Goal: Check status

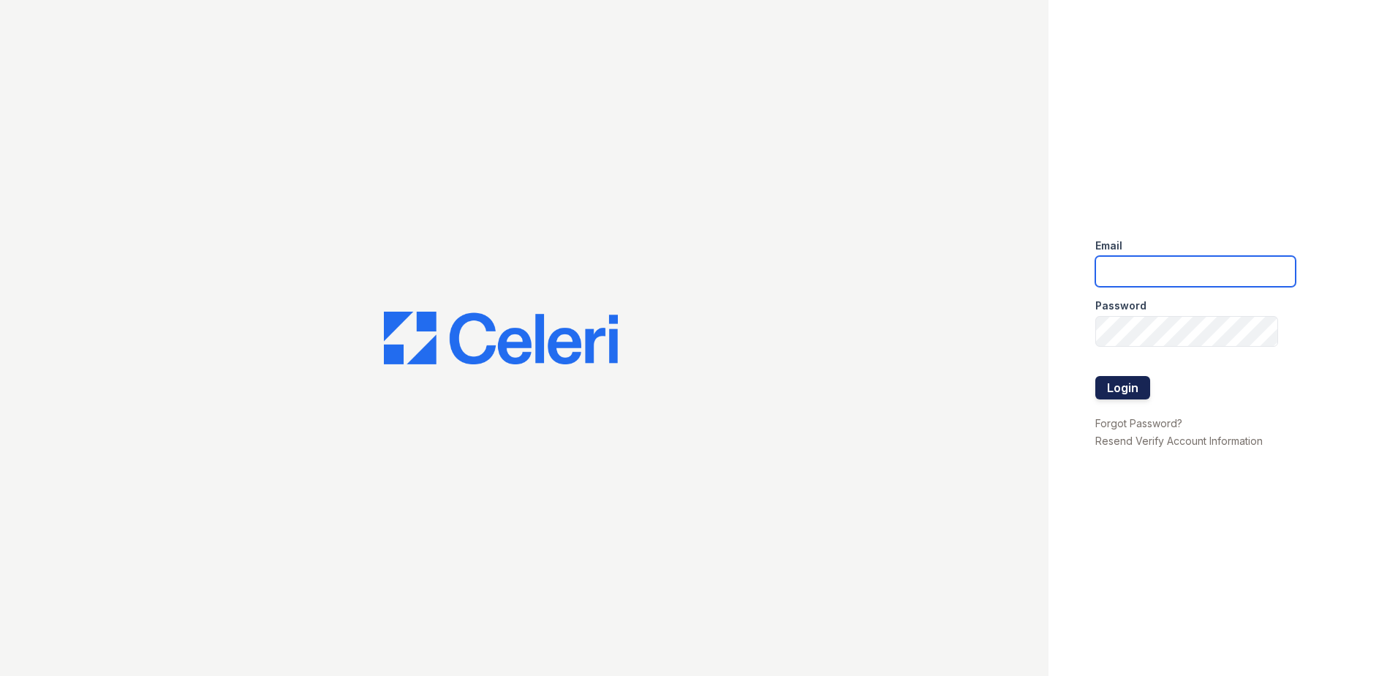
type input "[EMAIL_ADDRESS][DOMAIN_NAME]"
click at [1109, 396] on button "Login" at bounding box center [1122, 387] width 55 height 23
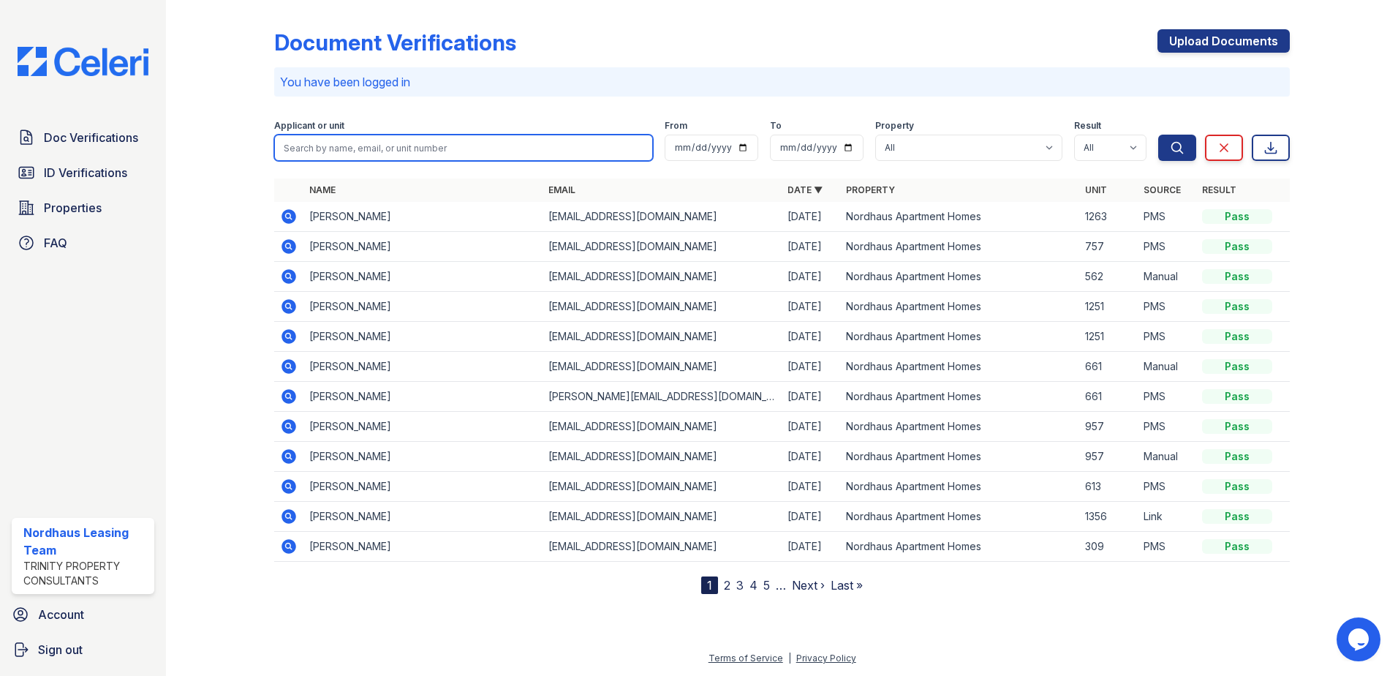
click at [394, 146] on input "search" at bounding box center [463, 148] width 379 height 26
type input "ASHLYN"
click at [1158, 135] on button "Search" at bounding box center [1177, 148] width 38 height 26
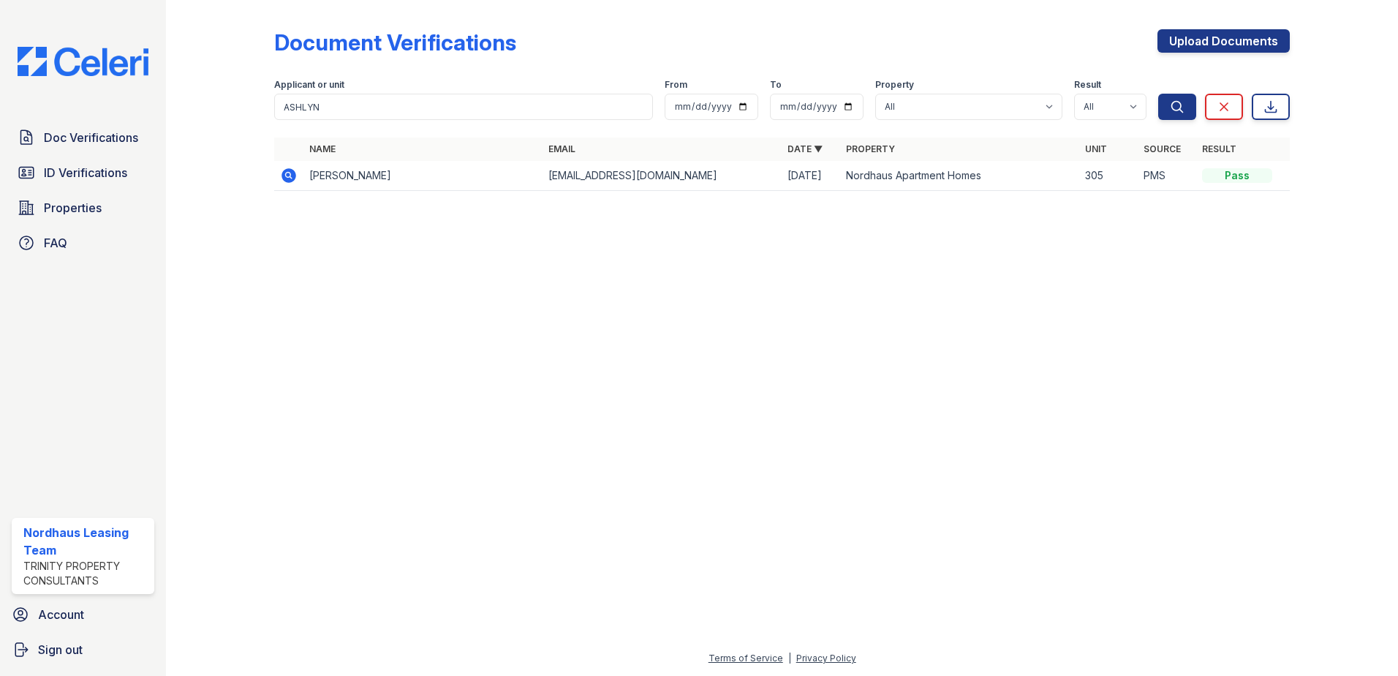
click at [298, 178] on icon at bounding box center [289, 176] width 18 height 18
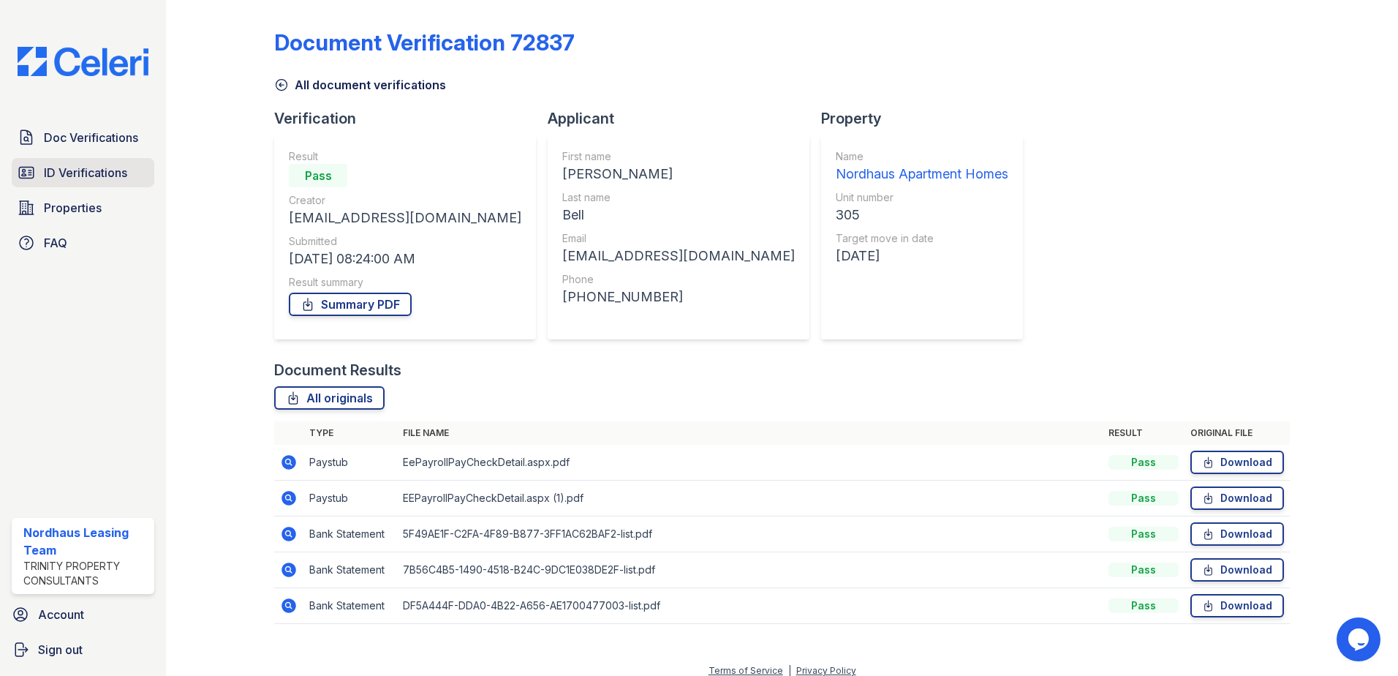
click at [120, 182] on link "ID Verifications" at bounding box center [83, 172] width 143 height 29
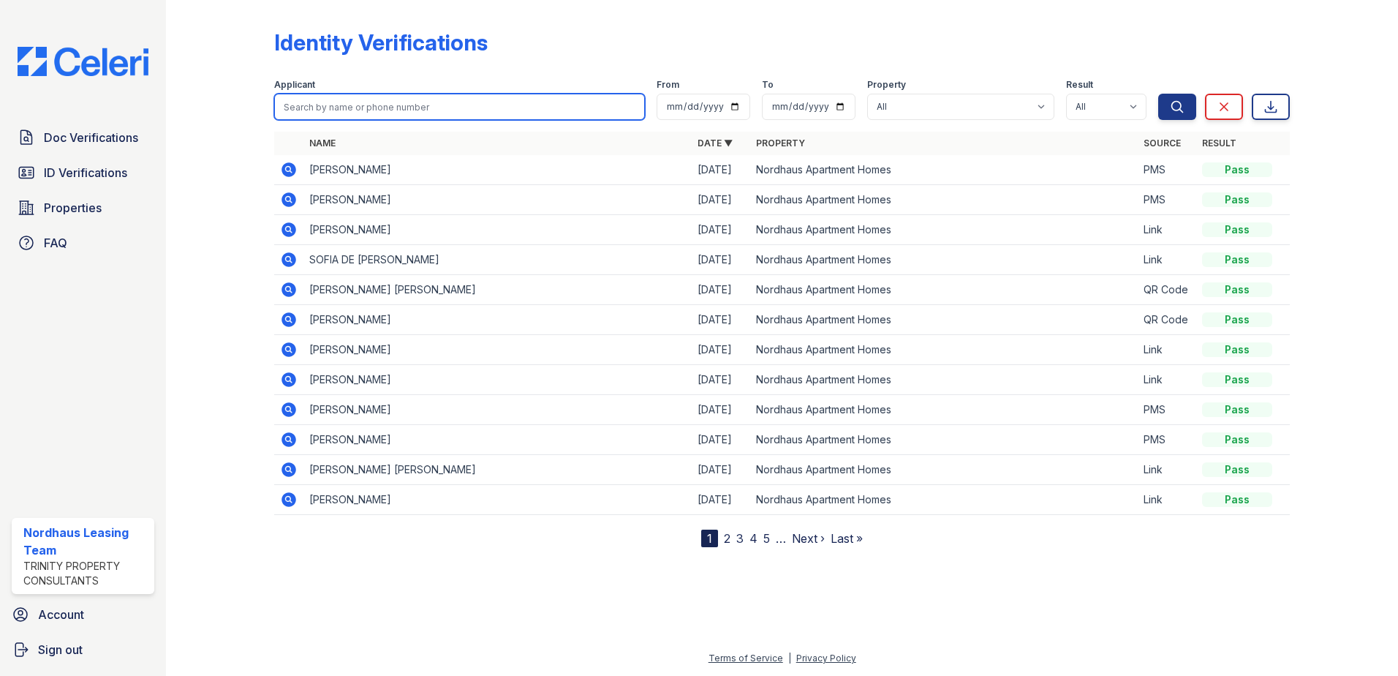
click at [387, 109] on input "search" at bounding box center [459, 107] width 371 height 26
type input "ASHLYN"
click at [1158, 94] on button "Search" at bounding box center [1177, 107] width 38 height 26
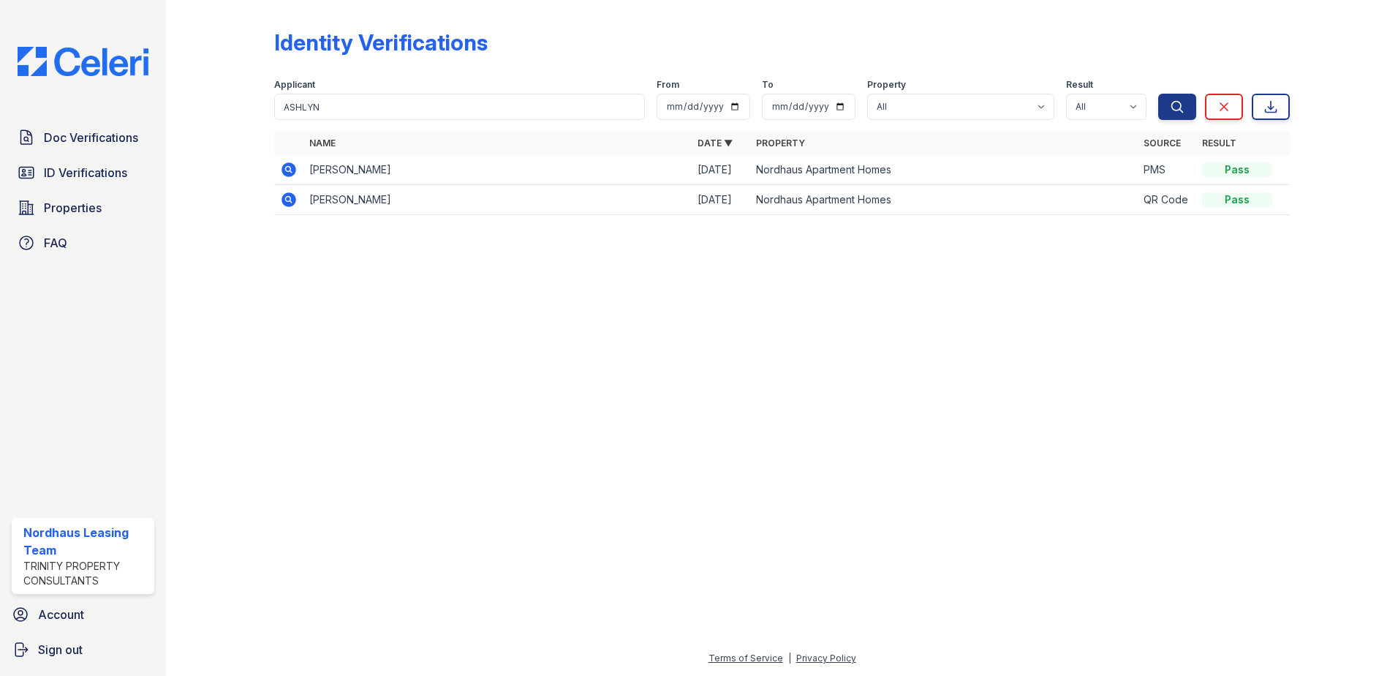
click at [294, 168] on icon at bounding box center [289, 169] width 15 height 15
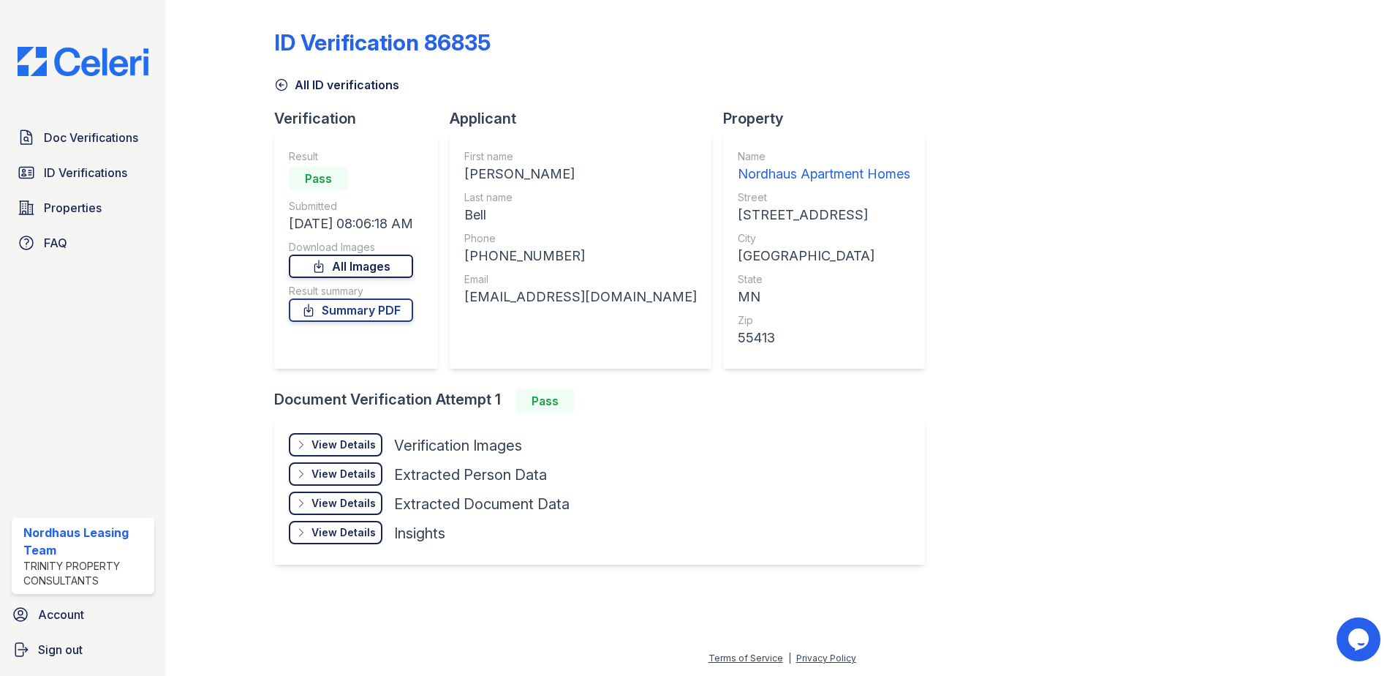
click at [388, 262] on link "All Images" at bounding box center [351, 265] width 124 height 23
